Goal: Information Seeking & Learning: Check status

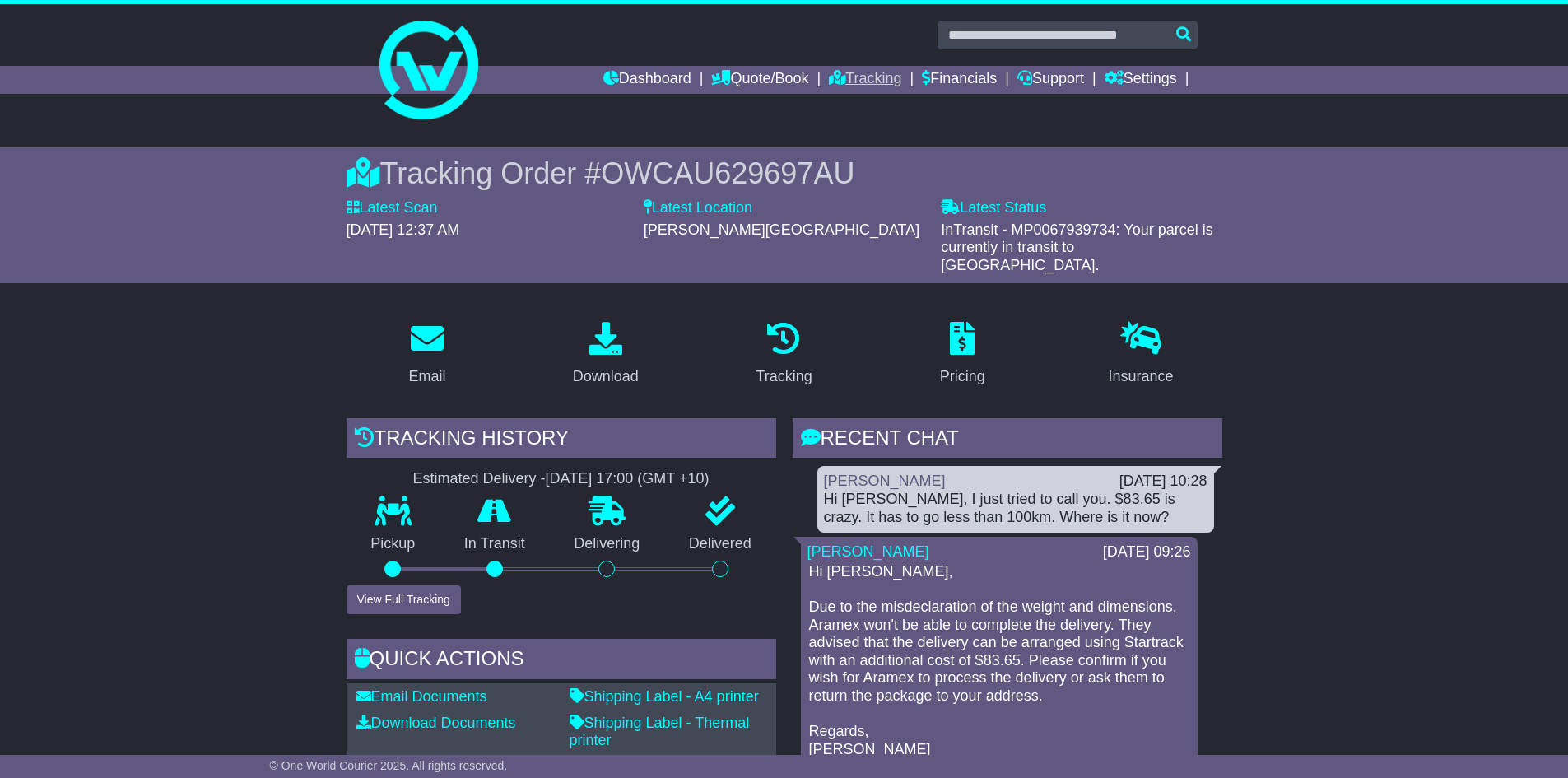
scroll to position [165, 0]
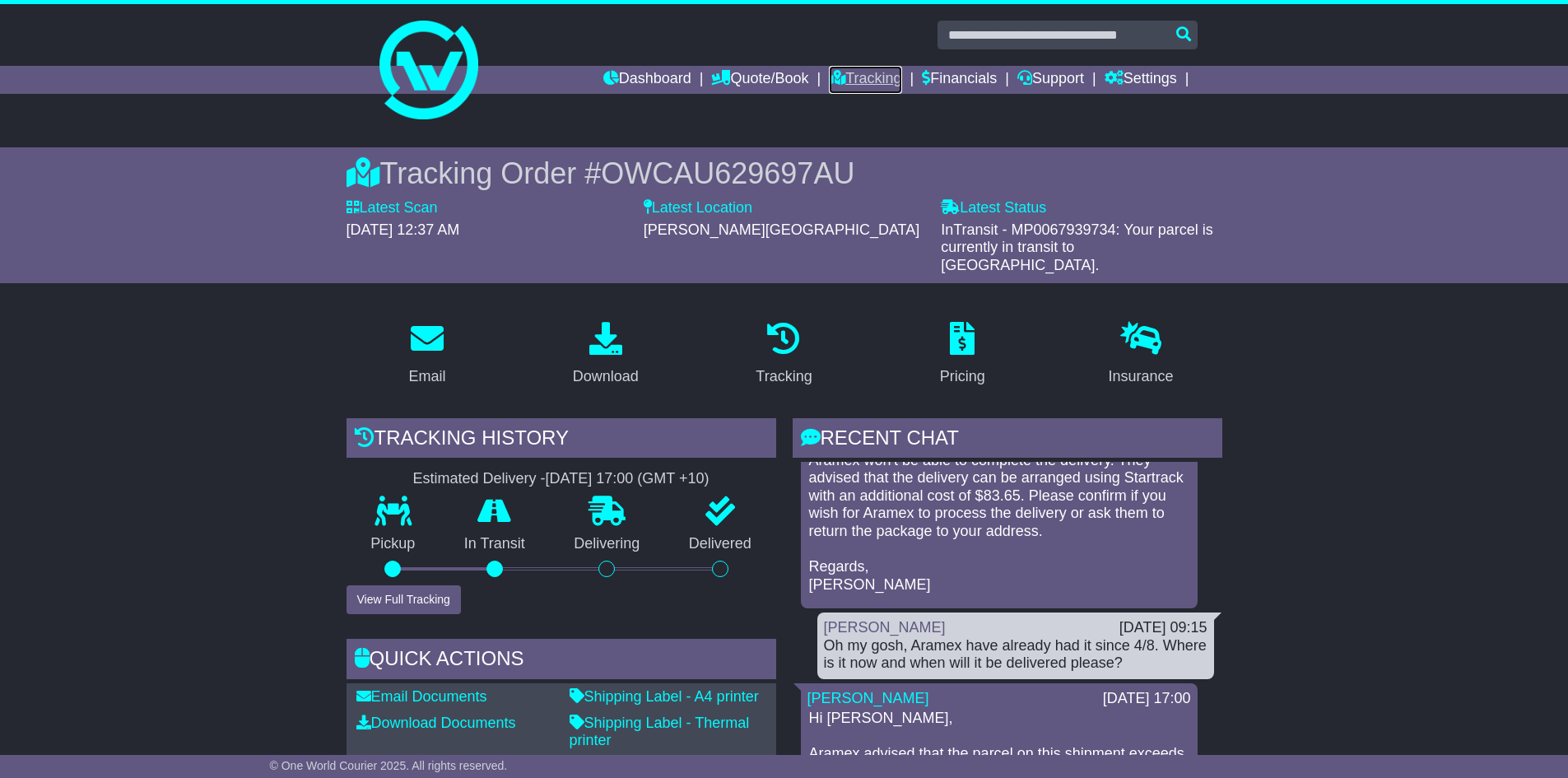
click at [855, 72] on link "Tracking" at bounding box center [865, 80] width 73 height 28
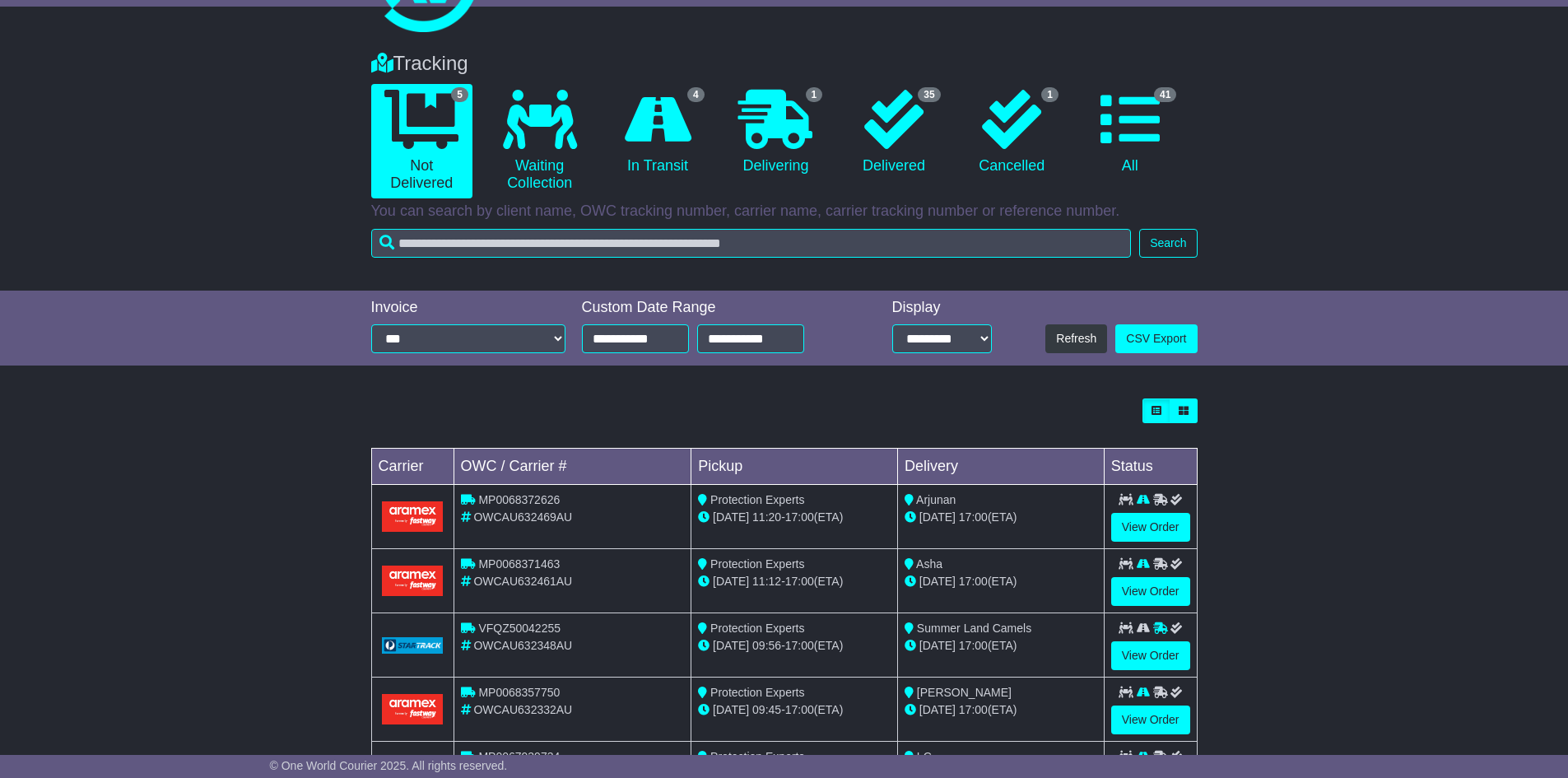
scroll to position [174, 0]
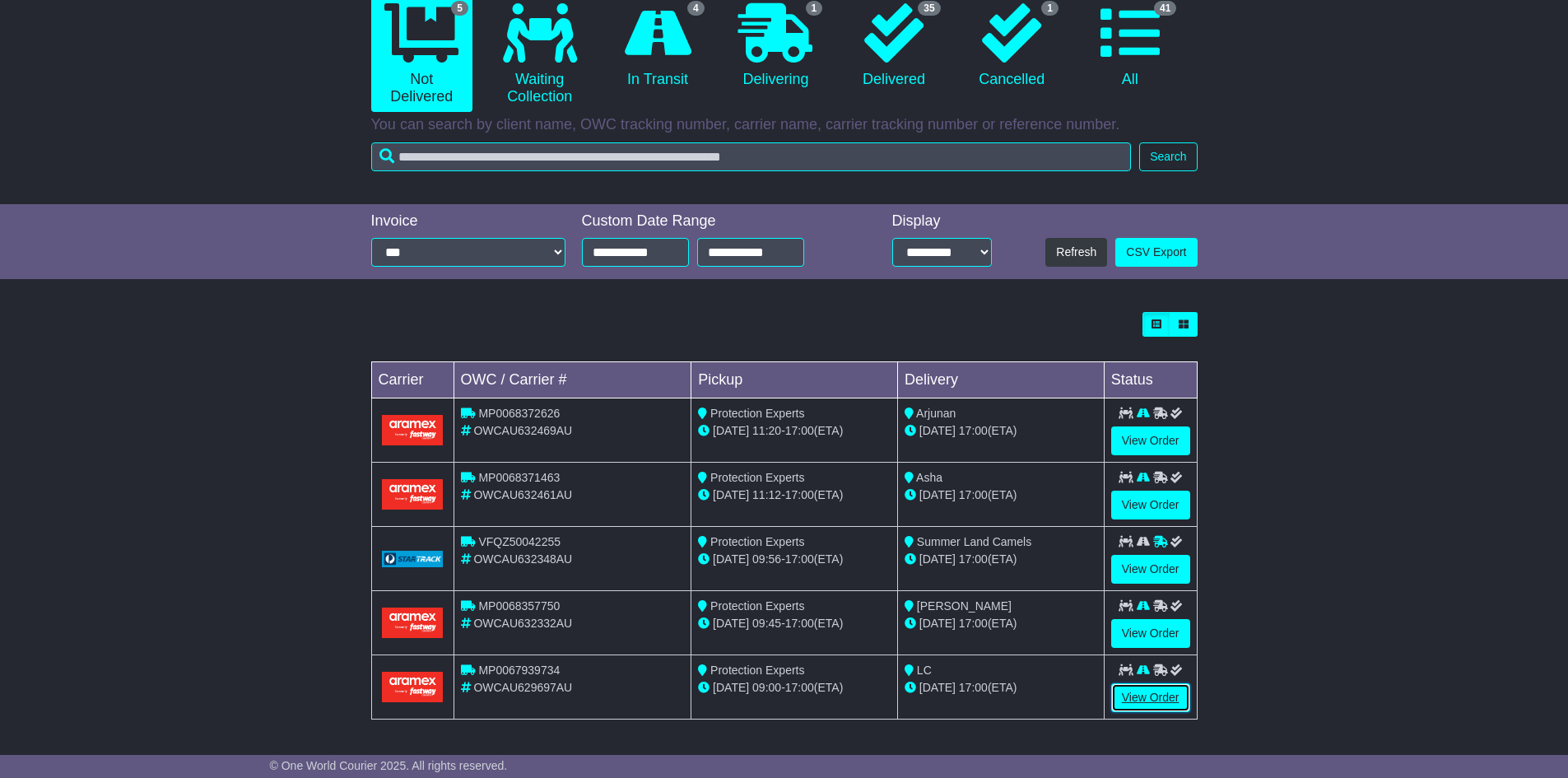
click at [1142, 704] on link "View Order" at bounding box center [1150, 698] width 79 height 28
